Goal: Task Accomplishment & Management: Use online tool/utility

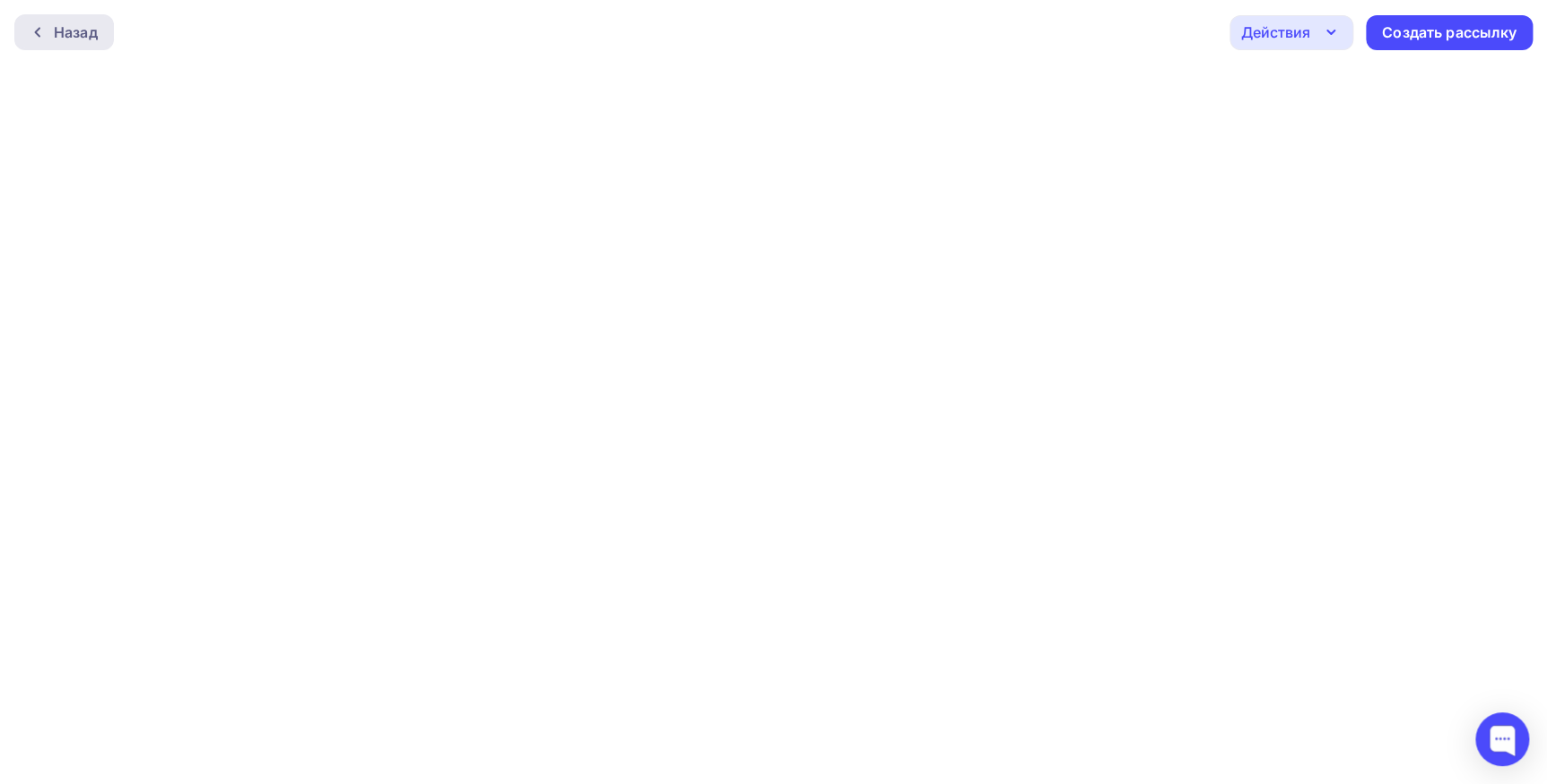
click at [90, 37] on div "Назад" at bounding box center [76, 32] width 44 height 21
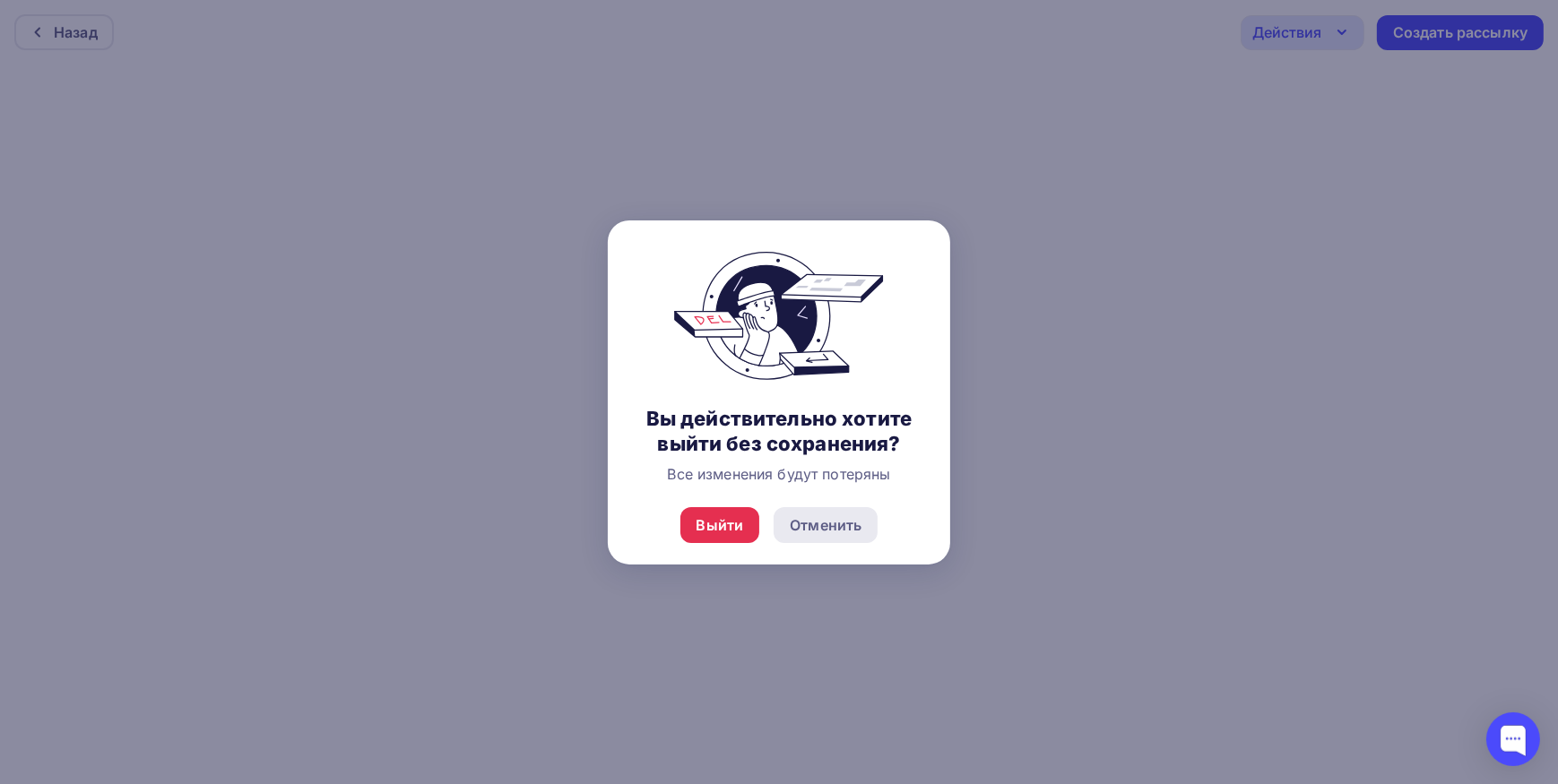
click at [839, 525] on div "Отменить" at bounding box center [825, 525] width 72 height 21
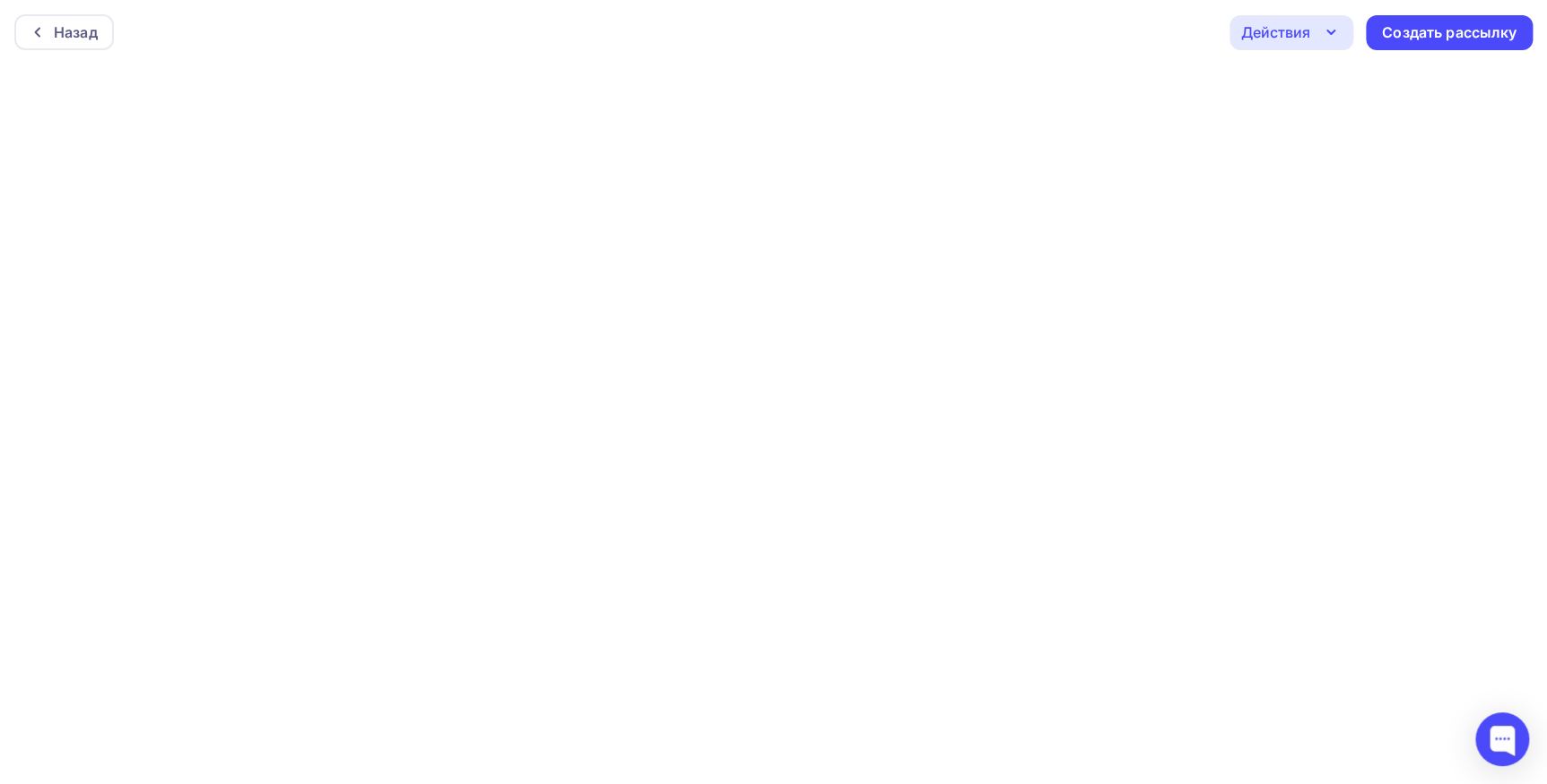
click at [1301, 33] on div "Действия" at bounding box center [1275, 32] width 69 height 21
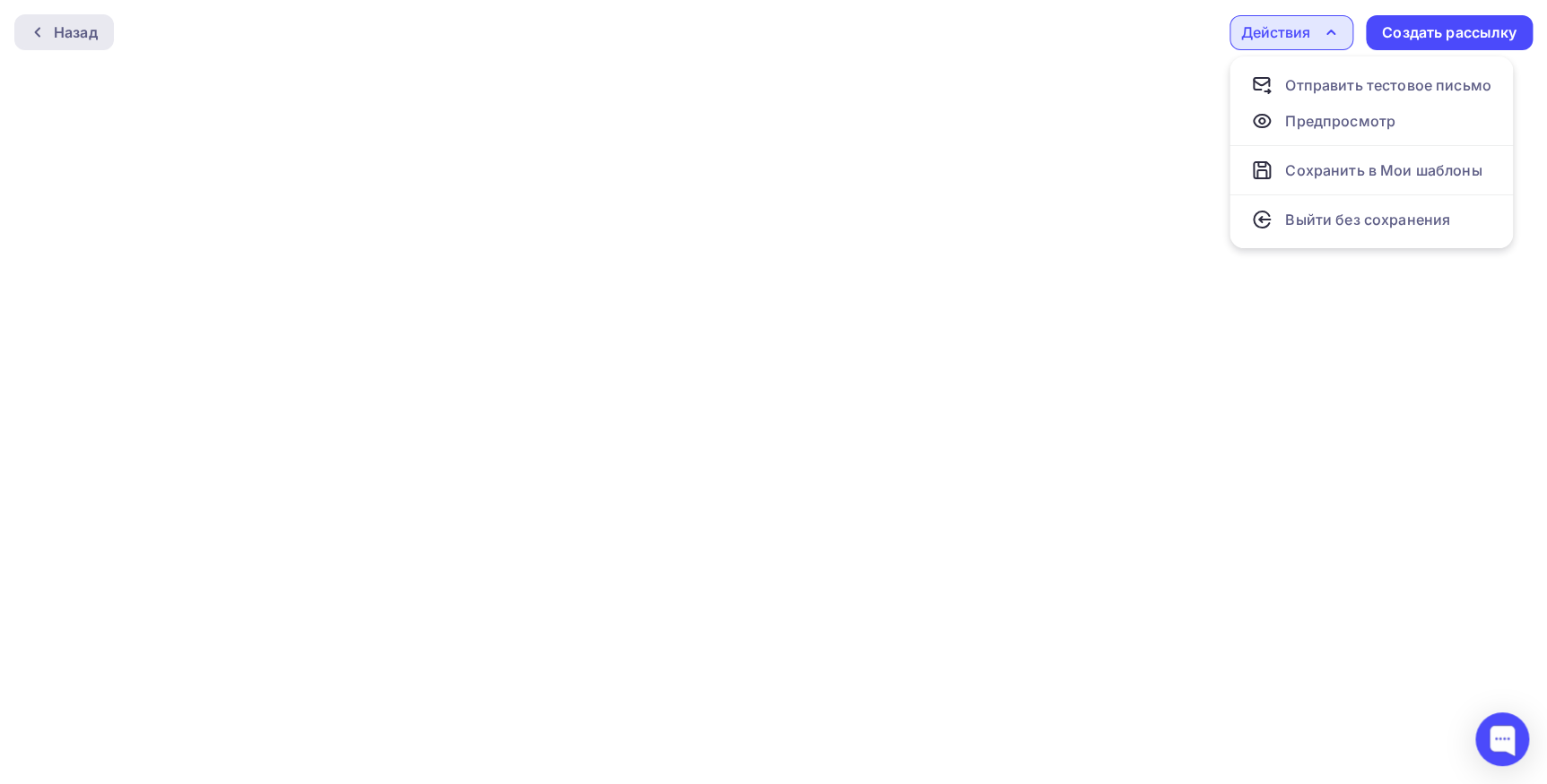
click at [79, 38] on div "Назад" at bounding box center [76, 32] width 44 height 21
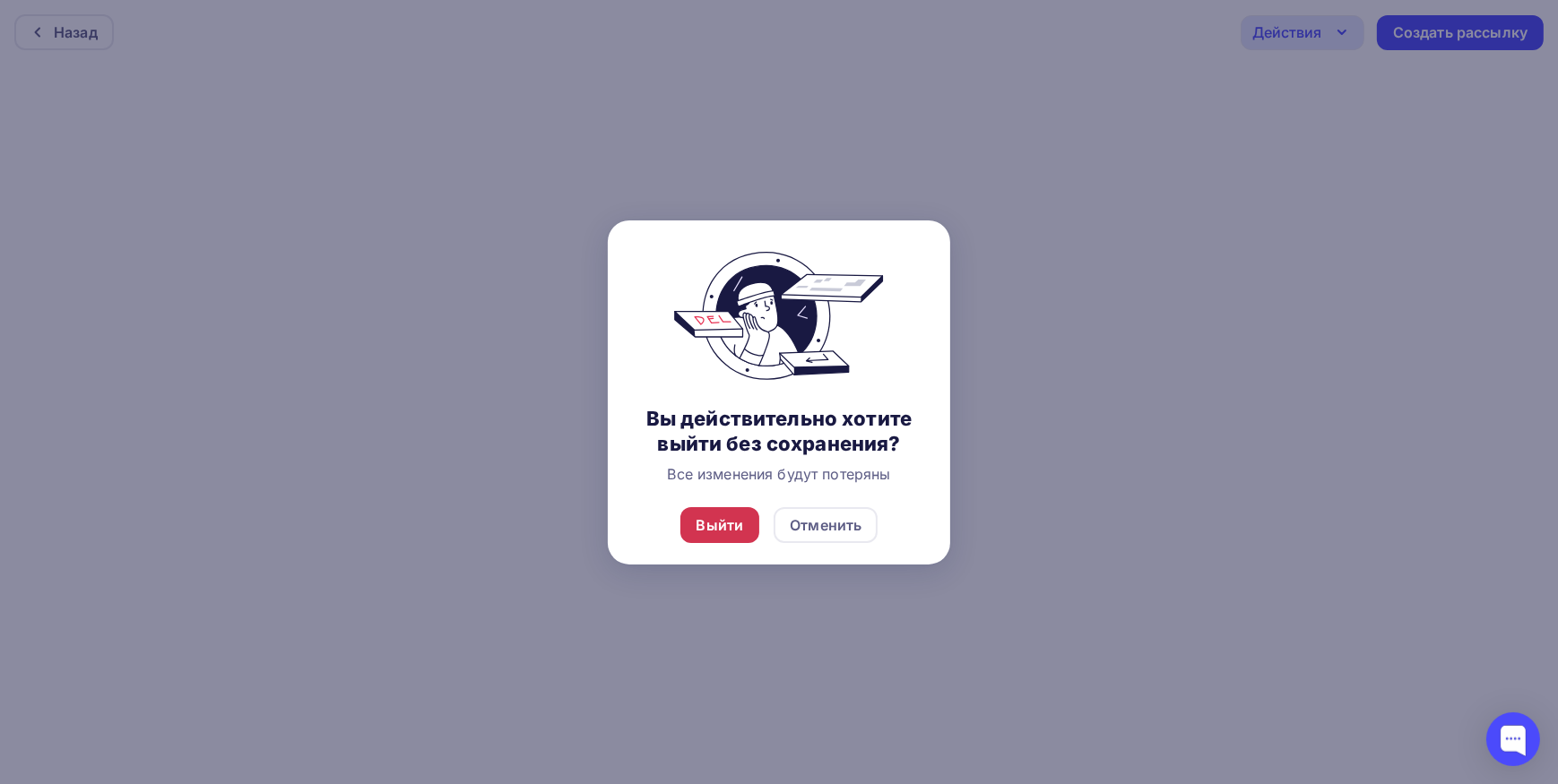
click at [696, 527] on div "Выйти" at bounding box center [720, 525] width 48 height 21
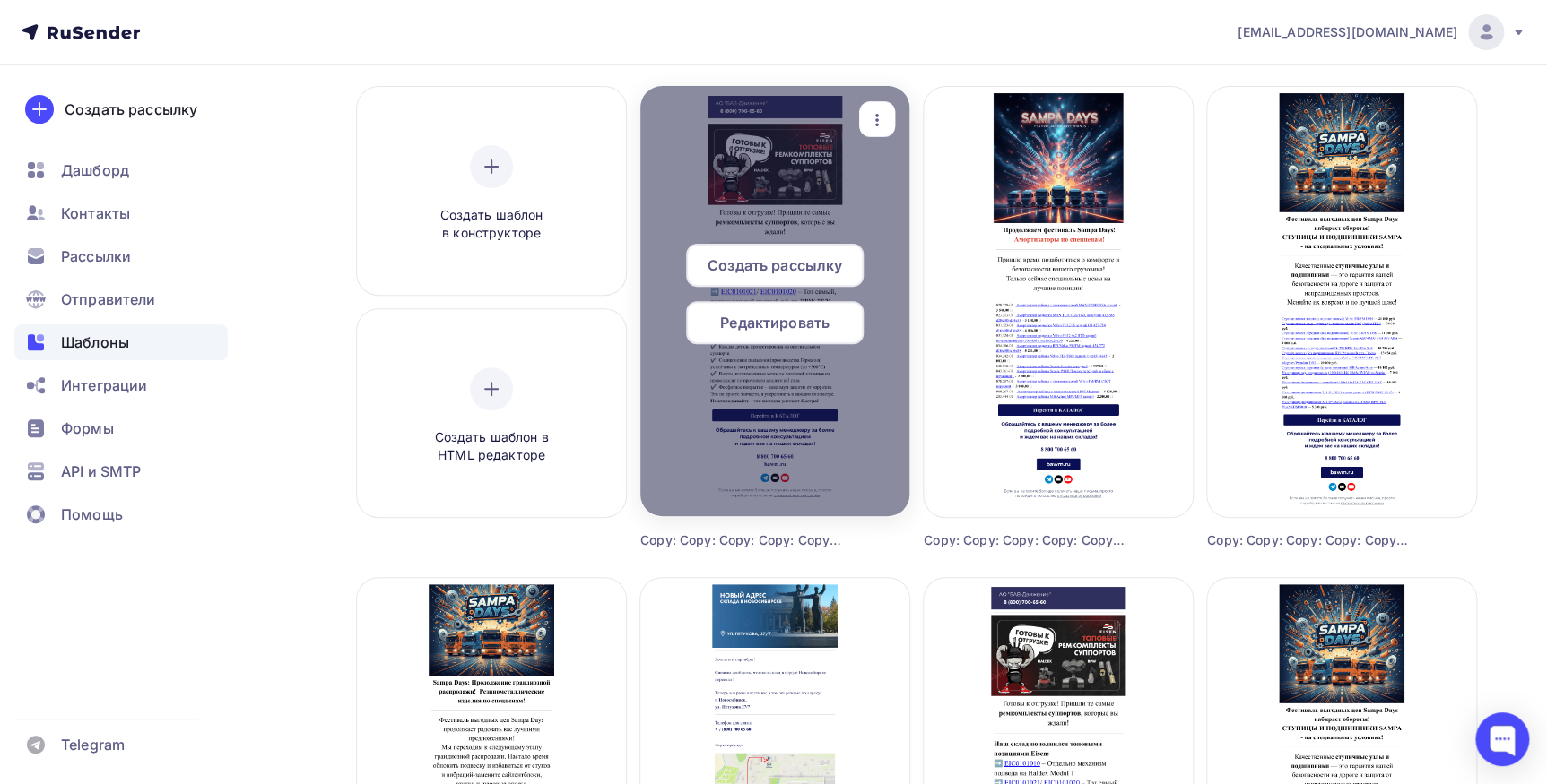
scroll to position [80, 0]
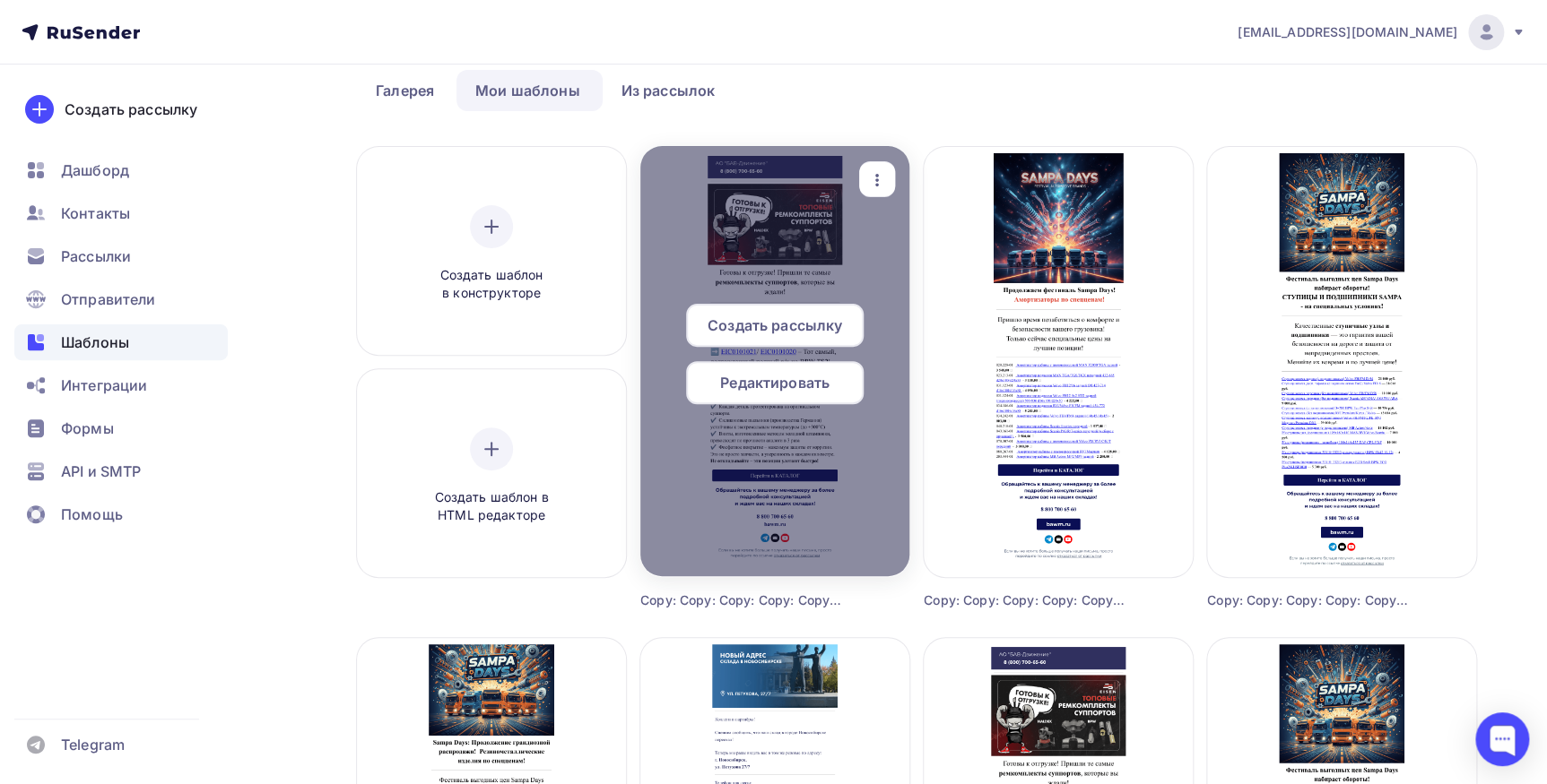
click at [773, 394] on div "Редактировать" at bounding box center [775, 383] width 177 height 43
